Goal: Task Accomplishment & Management: Manage account settings

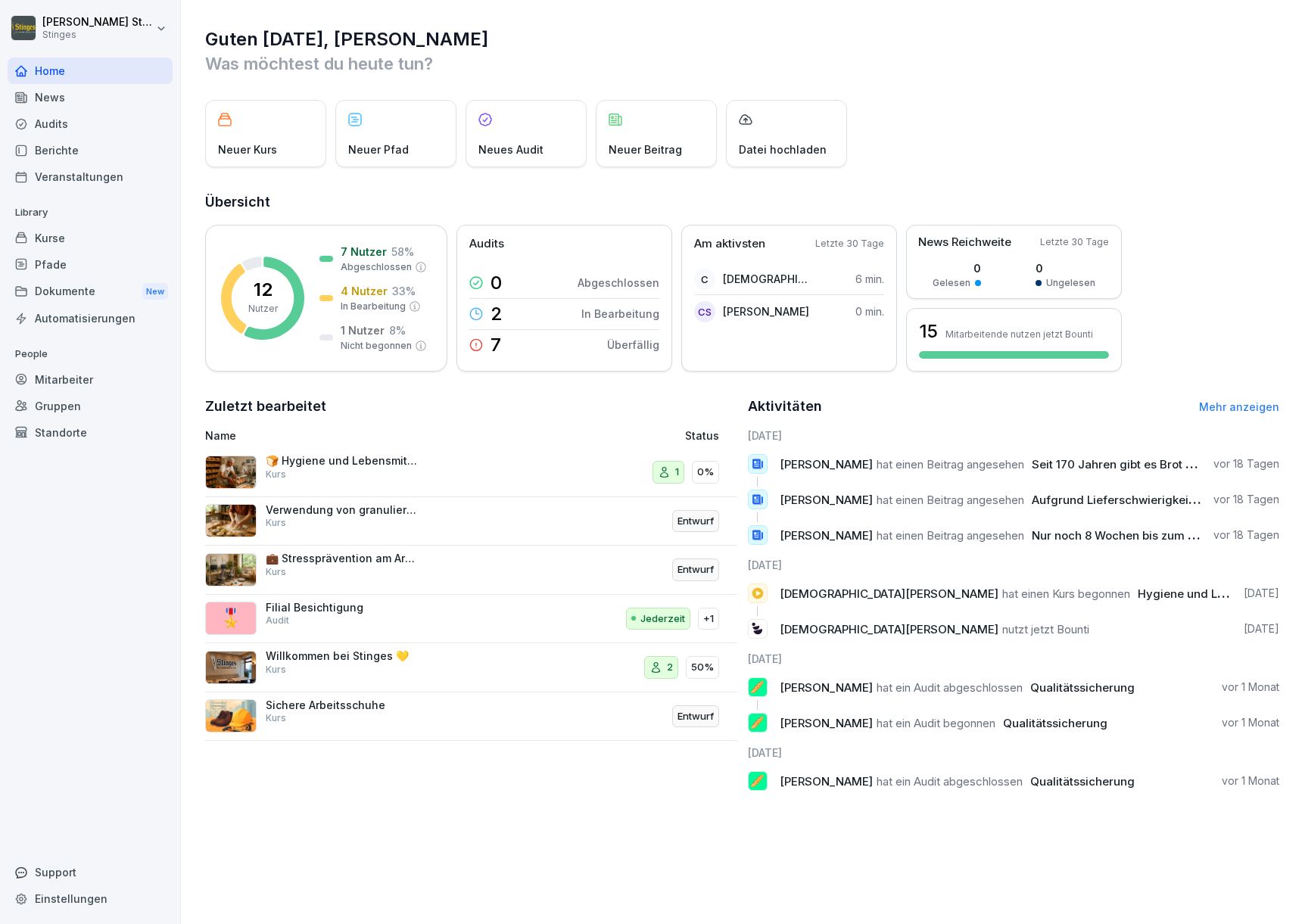
click at [47, 291] on div "Dokumente New" at bounding box center [90, 292] width 165 height 28
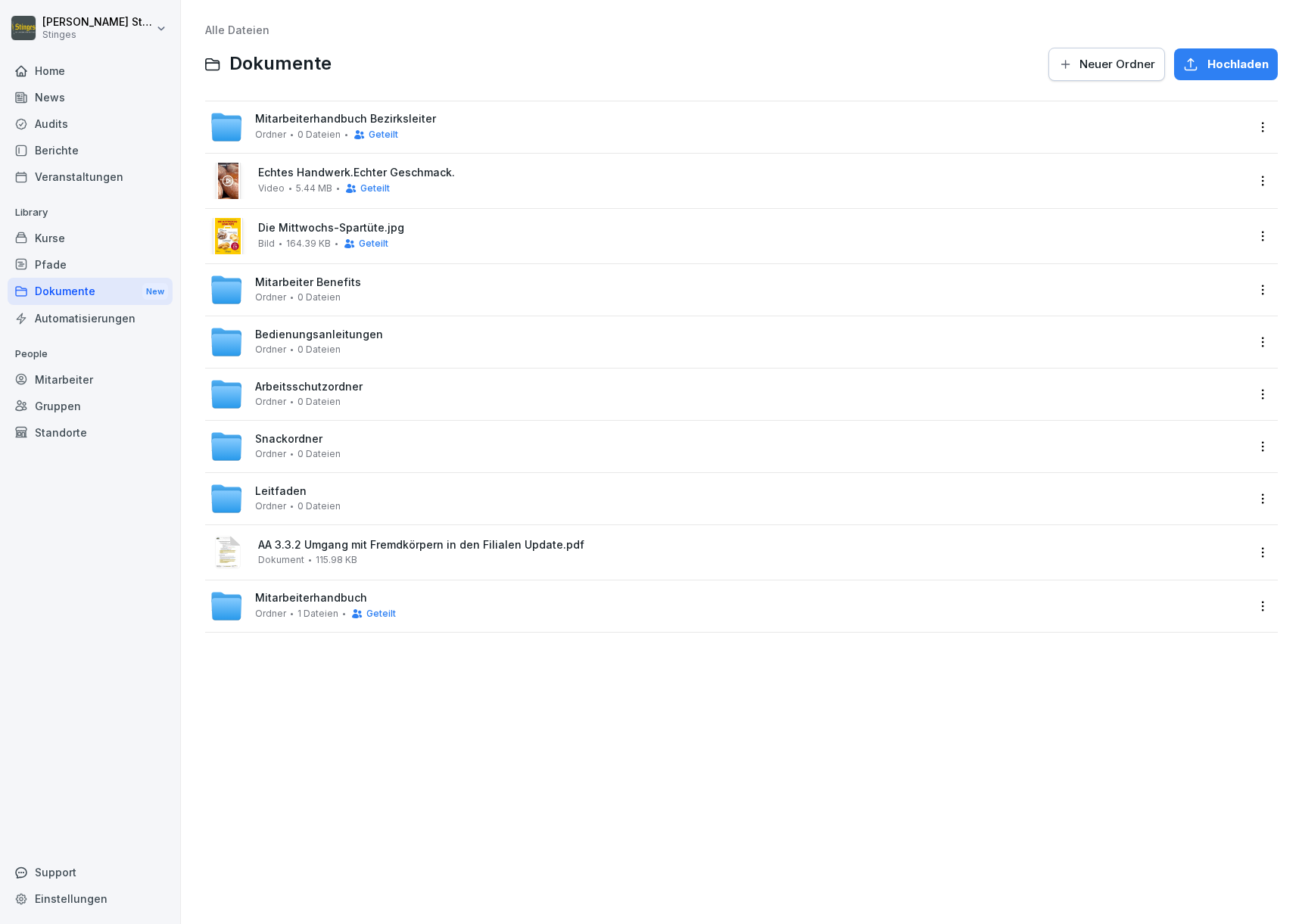
click at [316, 133] on span "0 Dateien" at bounding box center [319, 134] width 43 height 10
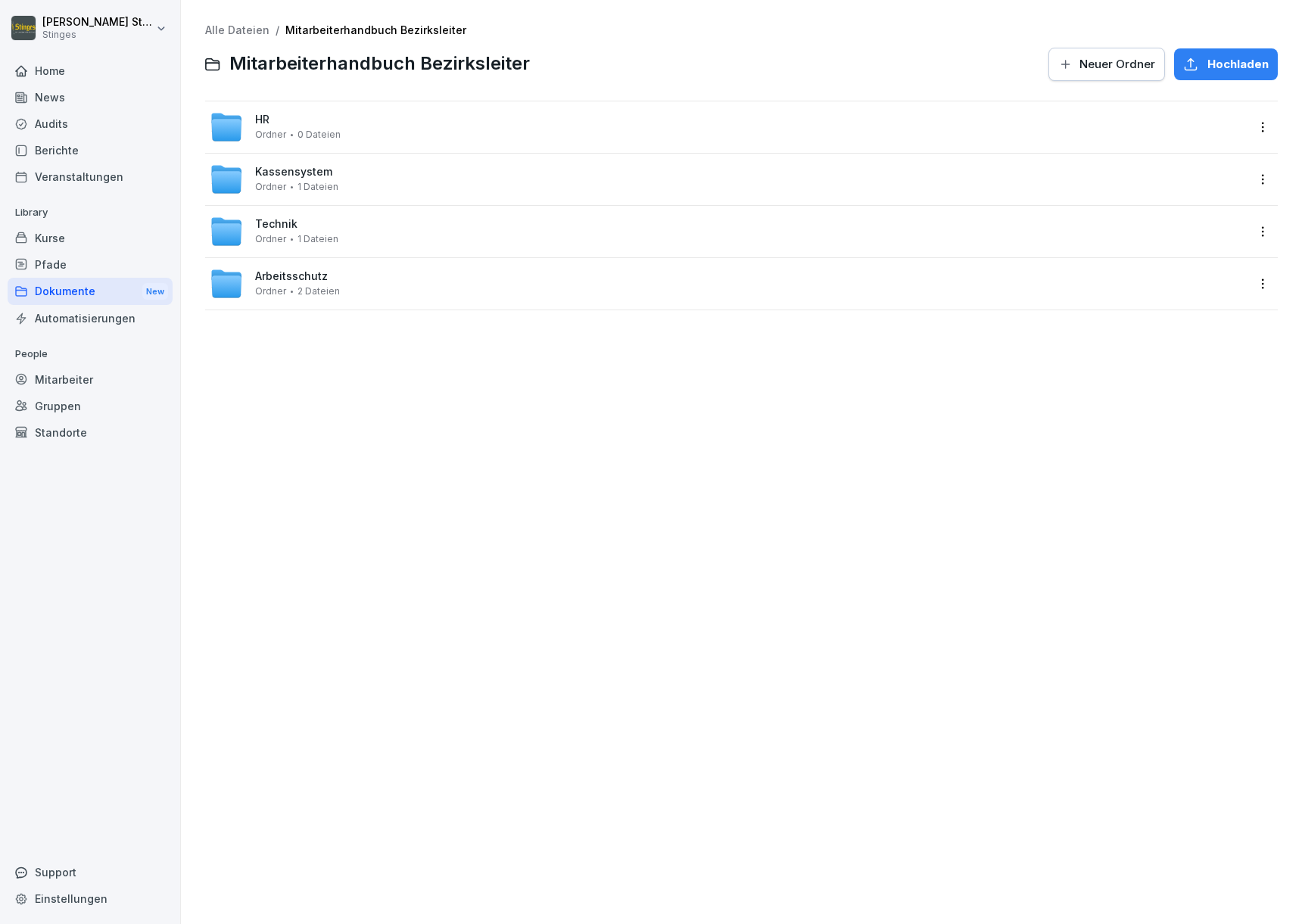
click at [267, 221] on span "Technik" at bounding box center [276, 224] width 43 height 13
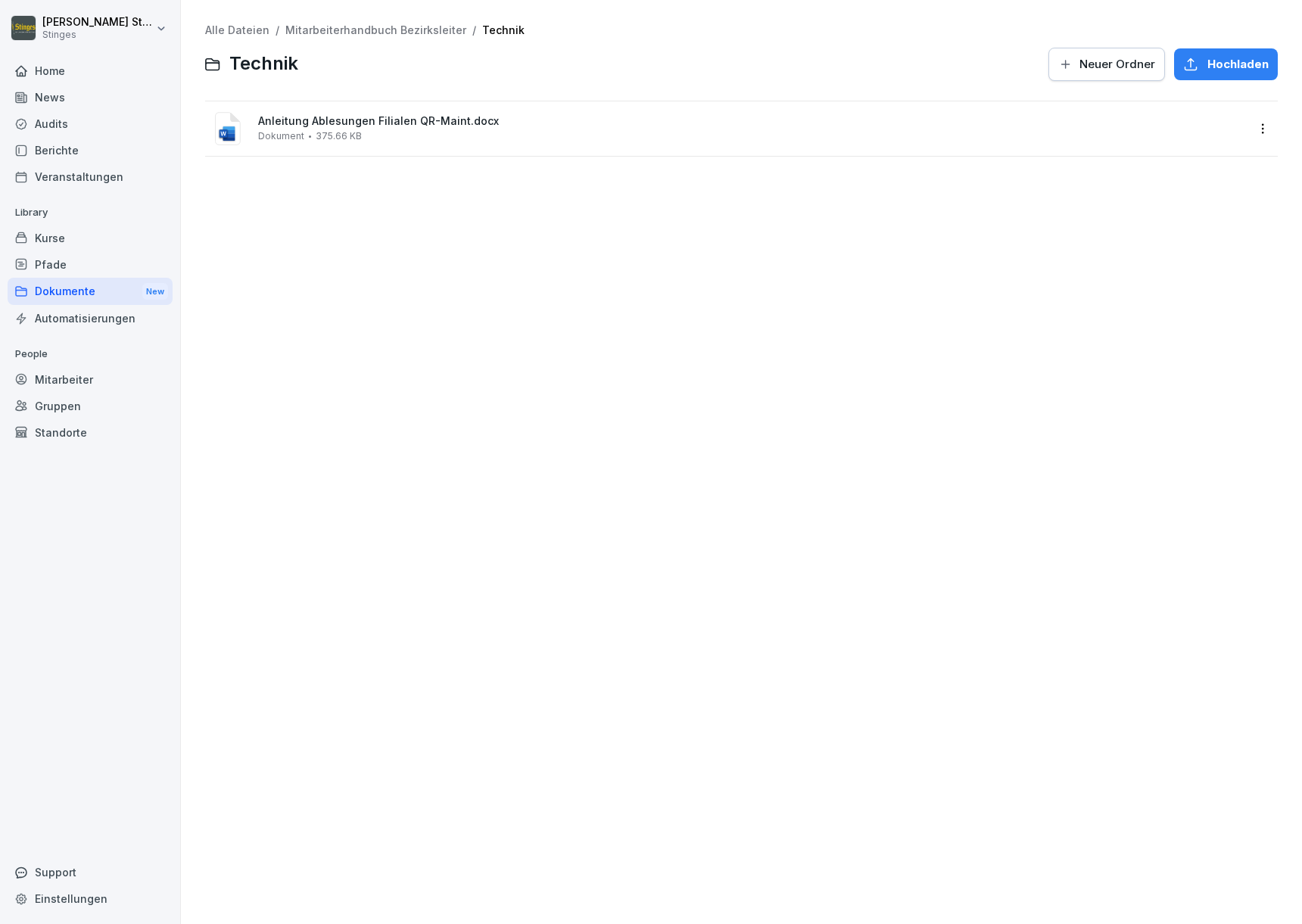
click at [1106, 64] on span "Neuer Ordner" at bounding box center [1117, 65] width 76 height 17
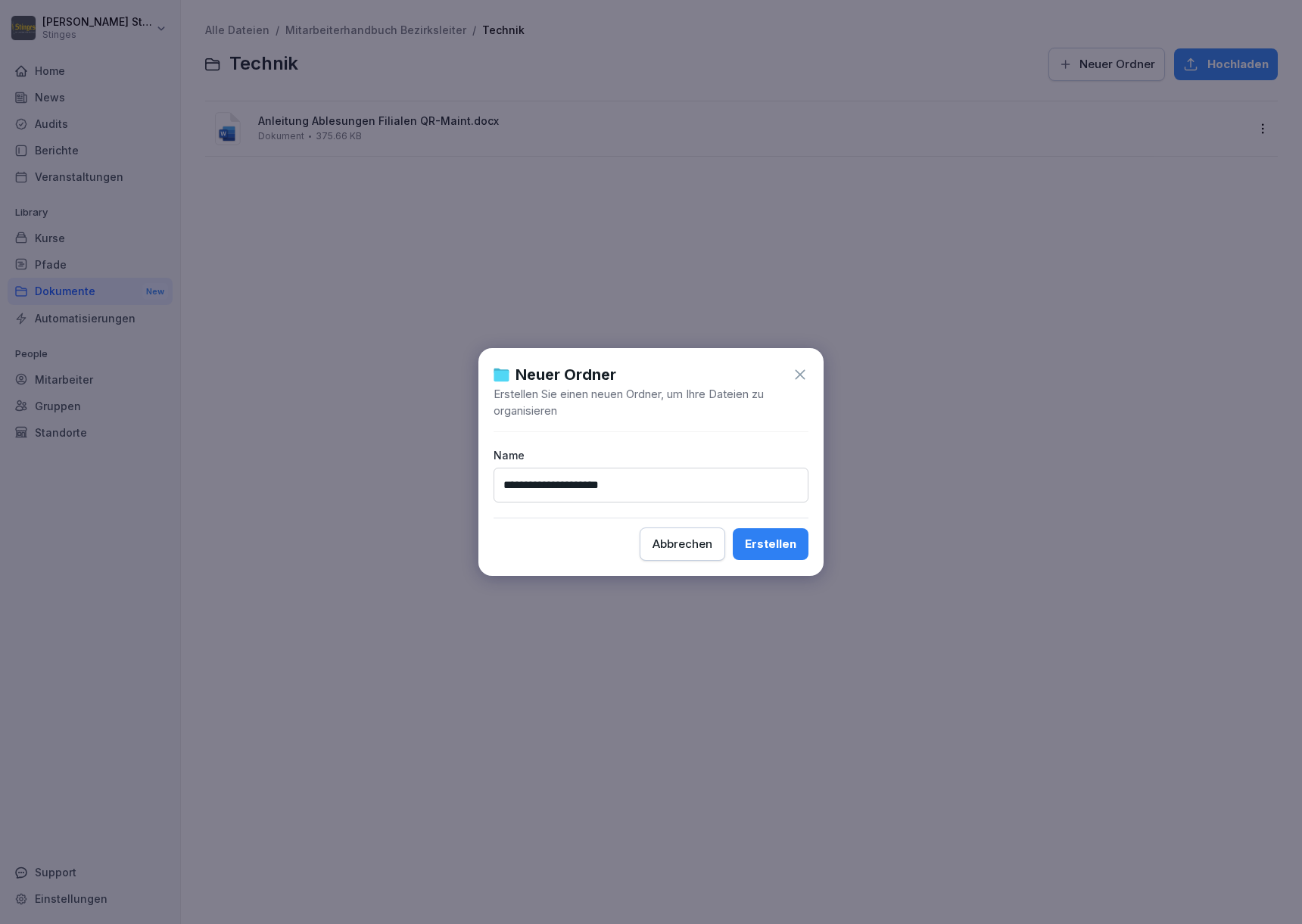
type input "**********"
click at [771, 544] on button "Erstellen" at bounding box center [770, 543] width 76 height 31
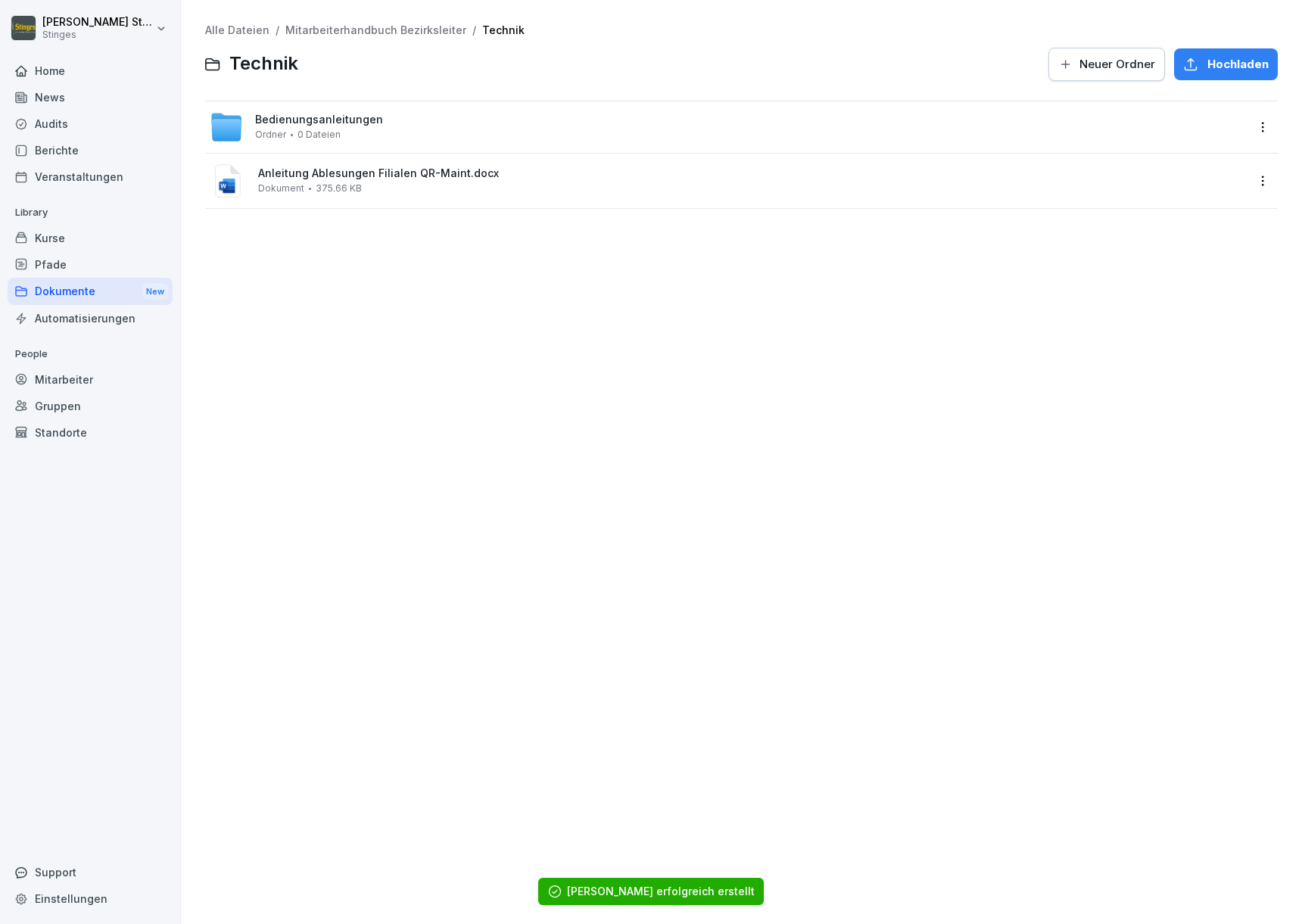
click at [390, 116] on div "Bedienungsanleitungen Ordner 0 Dateien" at bounding box center [728, 127] width 1036 height 33
